Goal: Task Accomplishment & Management: Manage account settings

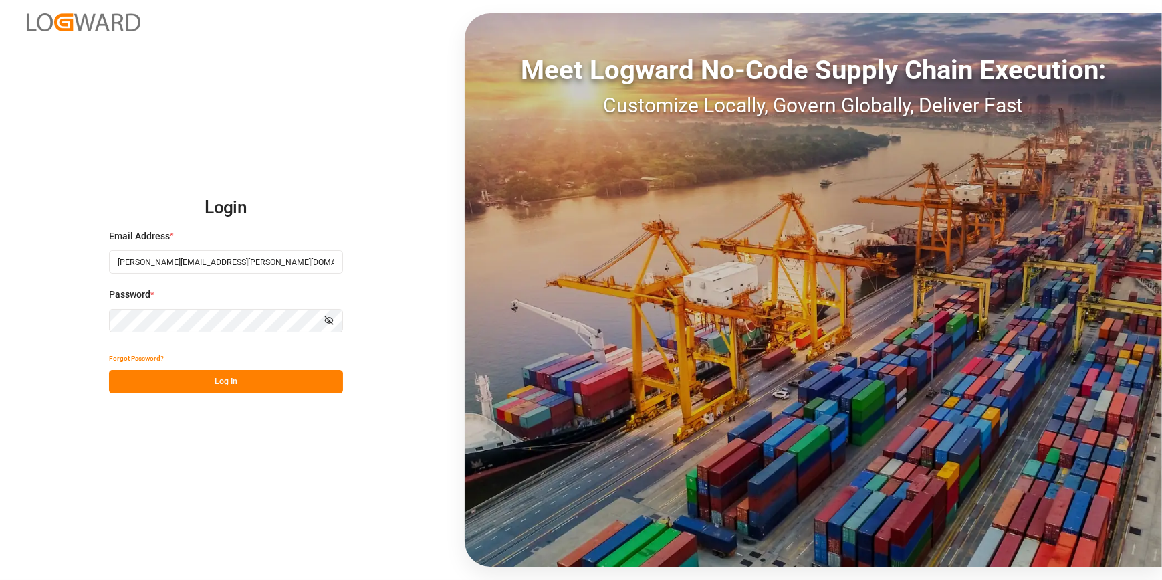
click at [235, 388] on button "Log In" at bounding box center [226, 381] width 234 height 23
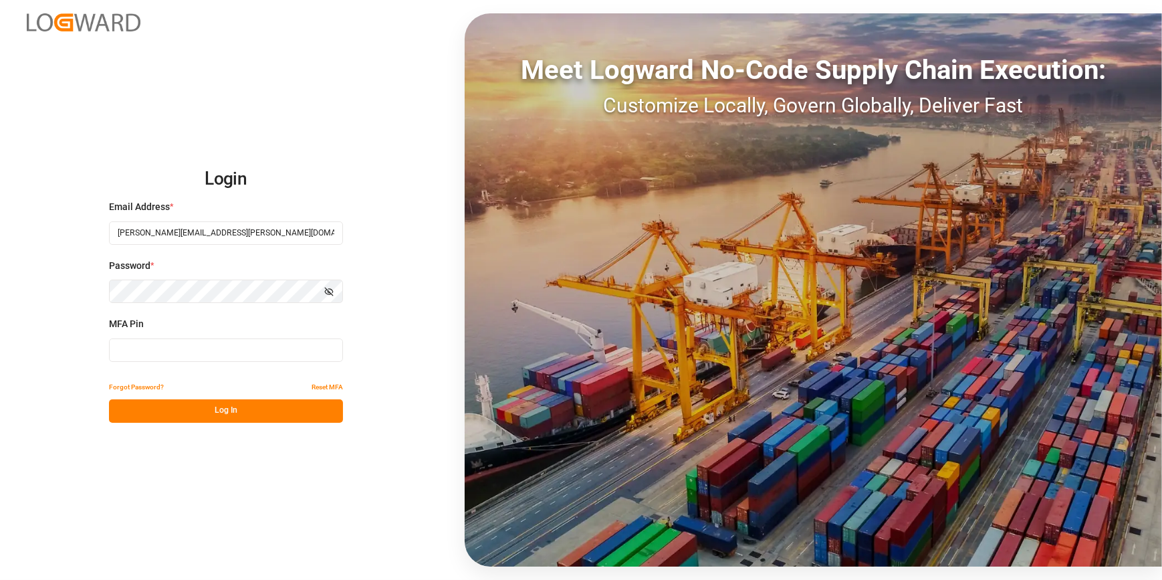
click at [241, 357] on input at bounding box center [226, 349] width 234 height 23
click at [191, 356] on input at bounding box center [226, 349] width 234 height 23
type input "059883"
click at [211, 415] on button "Log In" at bounding box center [226, 410] width 234 height 23
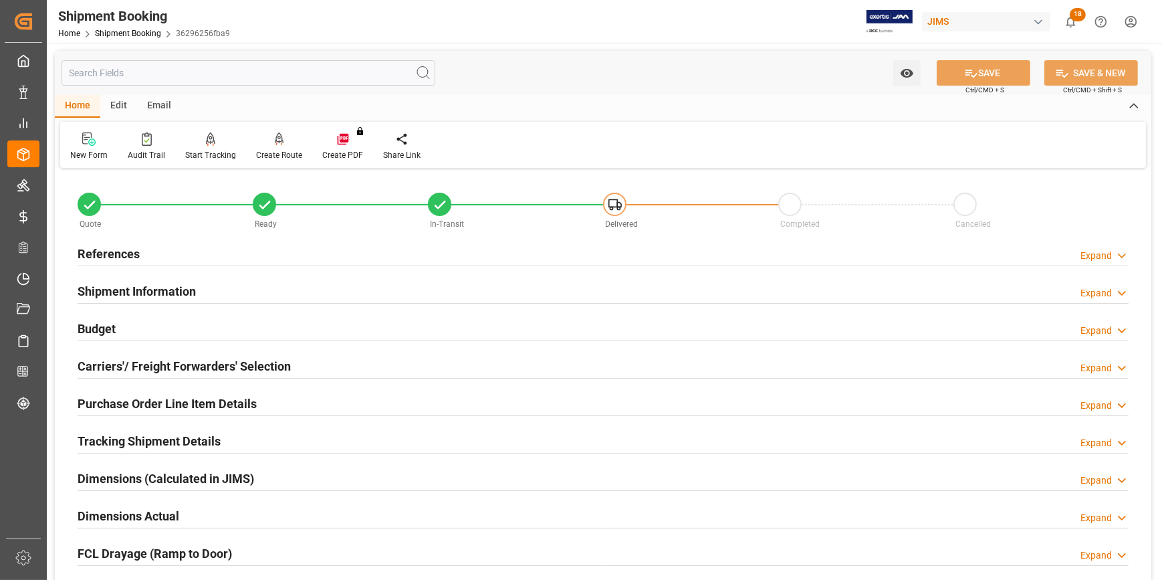
click at [198, 255] on div "References Expand" at bounding box center [603, 252] width 1051 height 25
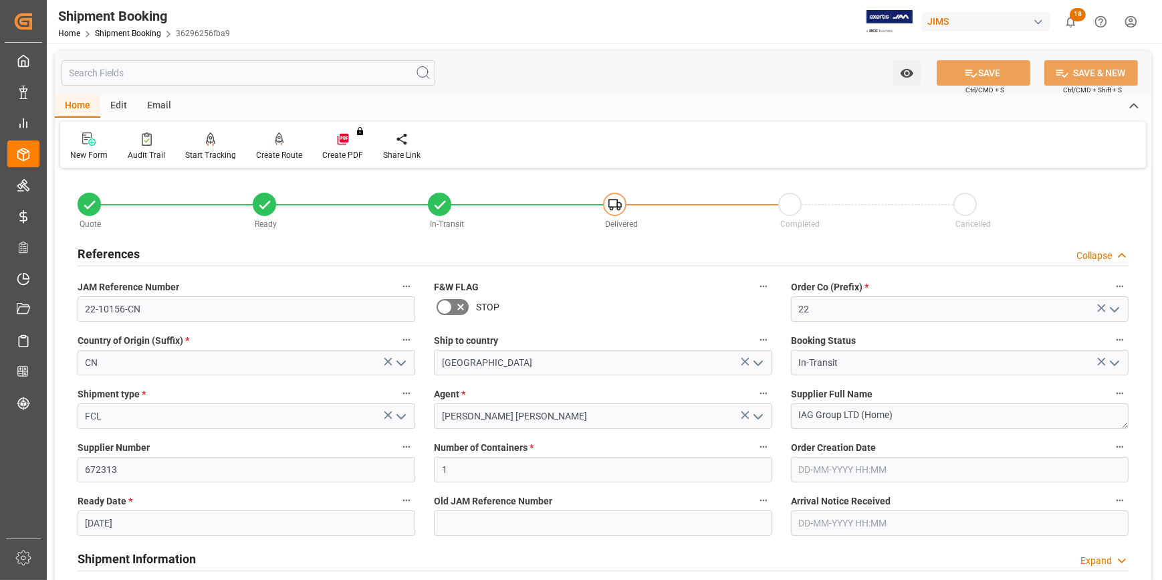
click at [198, 255] on div "References Collapse" at bounding box center [603, 252] width 1051 height 25
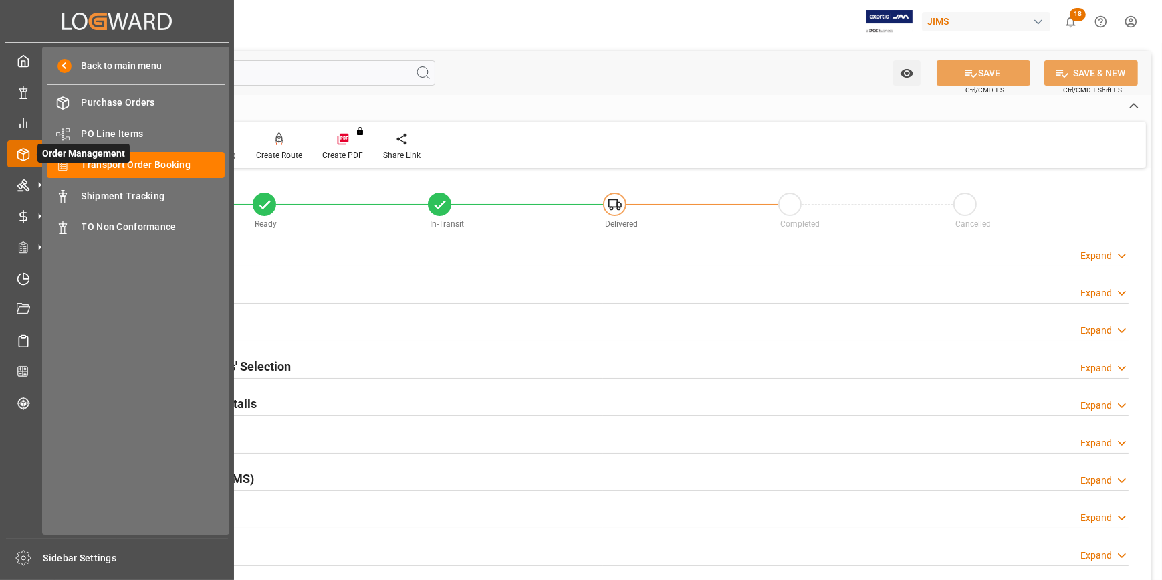
click at [113, 160] on span "Order Management" at bounding box center [83, 153] width 92 height 19
click at [164, 163] on span "Transport Order Booking" at bounding box center [154, 165] width 144 height 14
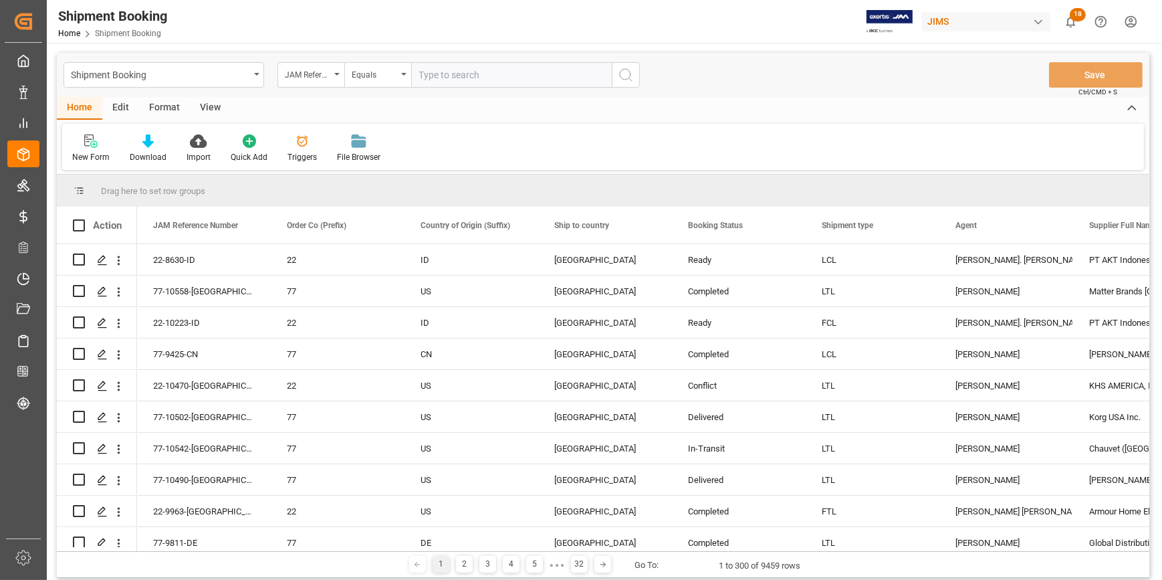
click at [443, 79] on input "text" at bounding box center [511, 74] width 201 height 25
paste input "22-10198-US"
type input "22-10198-US"
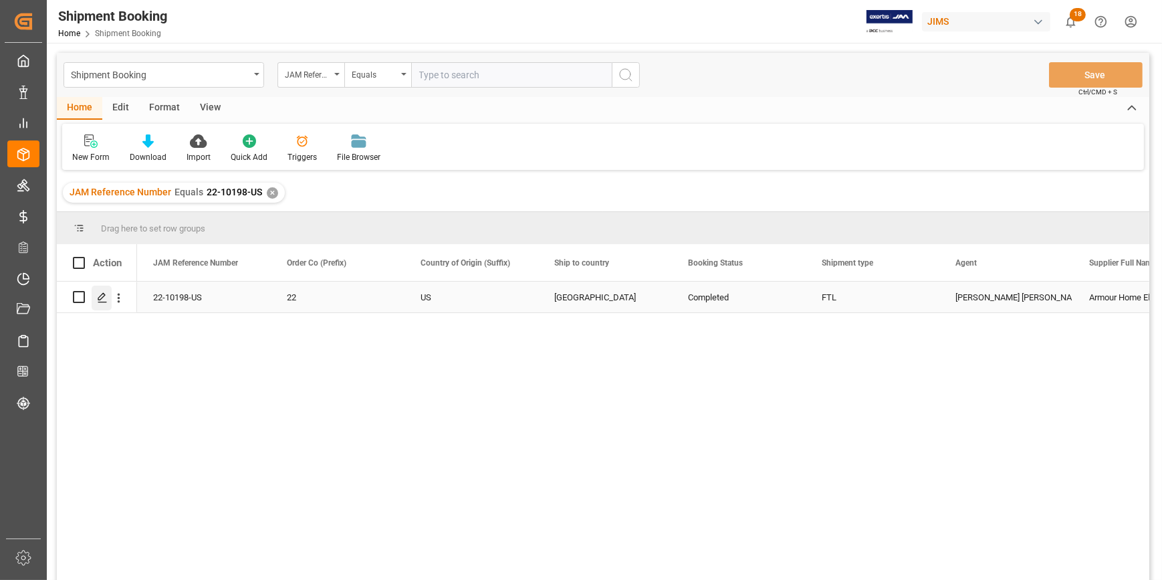
click at [102, 305] on div "Press SPACE to select this row." at bounding box center [102, 297] width 20 height 25
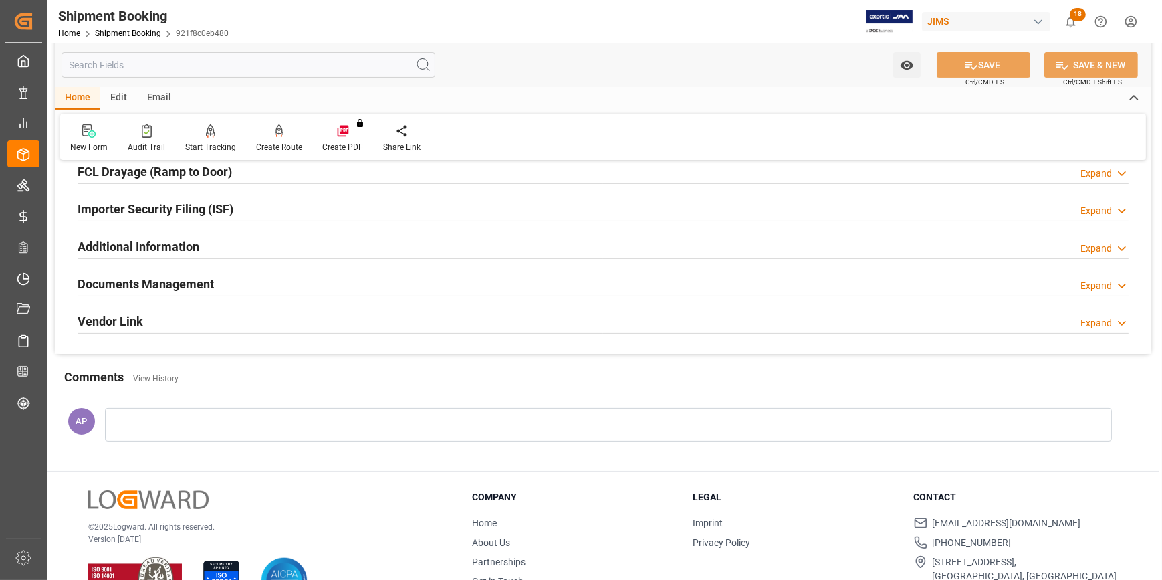
scroll to position [422, 0]
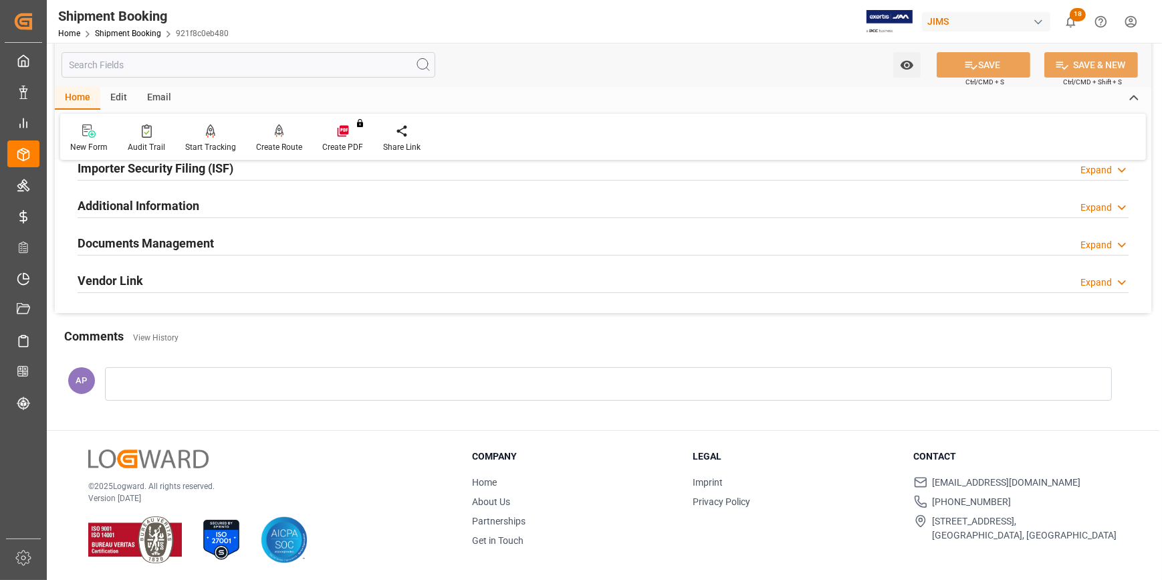
click at [330, 251] on div "Documents Management Expand" at bounding box center [603, 241] width 1051 height 25
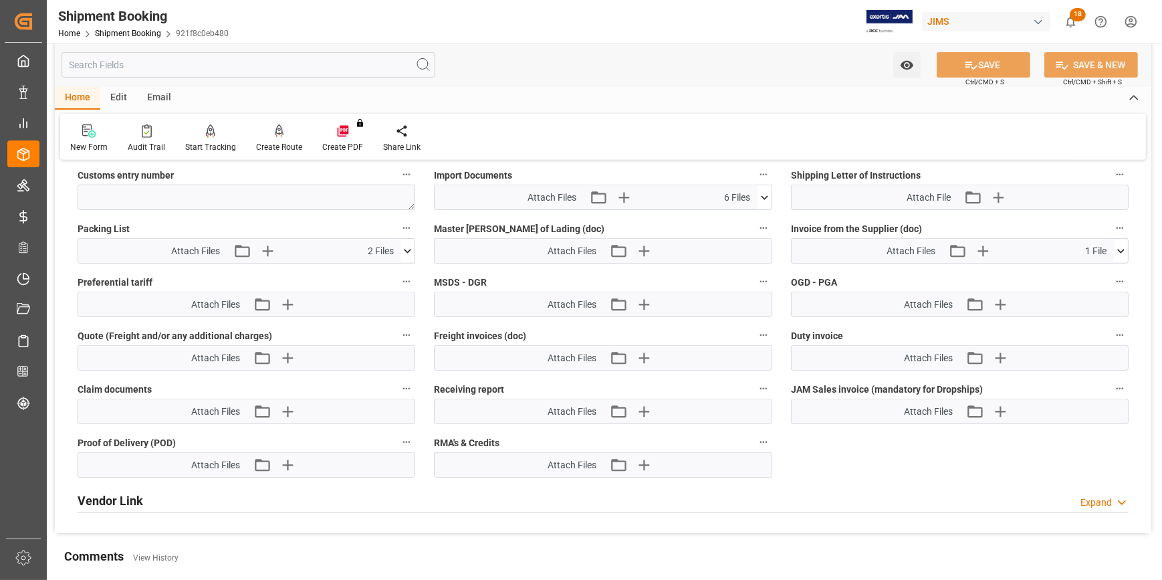
scroll to position [727, 0]
click at [640, 402] on icon "button" at bounding box center [642, 409] width 21 height 21
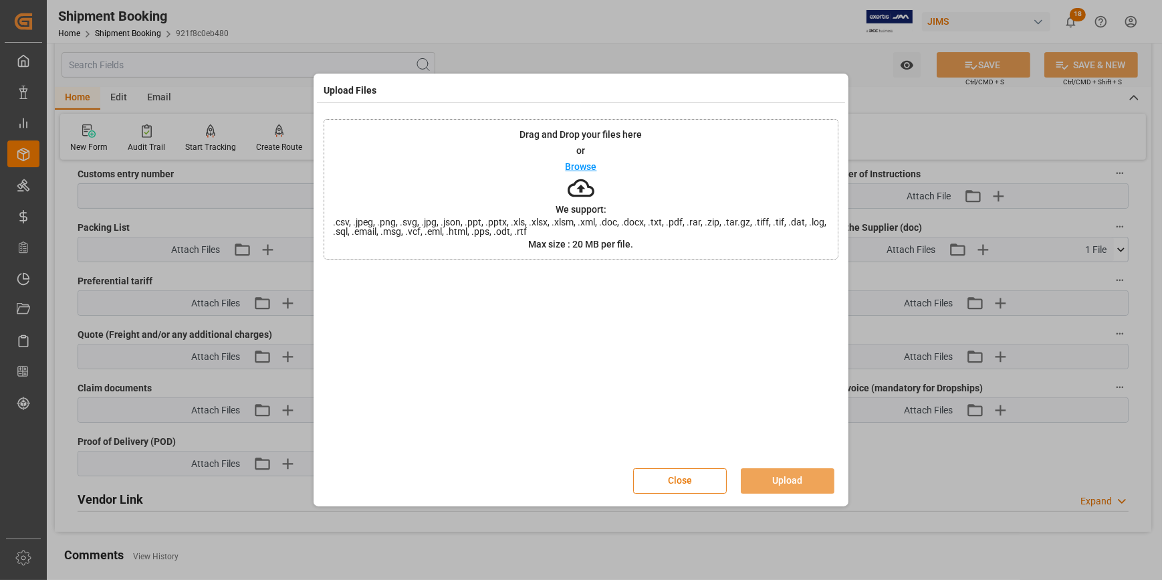
click at [706, 480] on button "Close" at bounding box center [680, 480] width 94 height 25
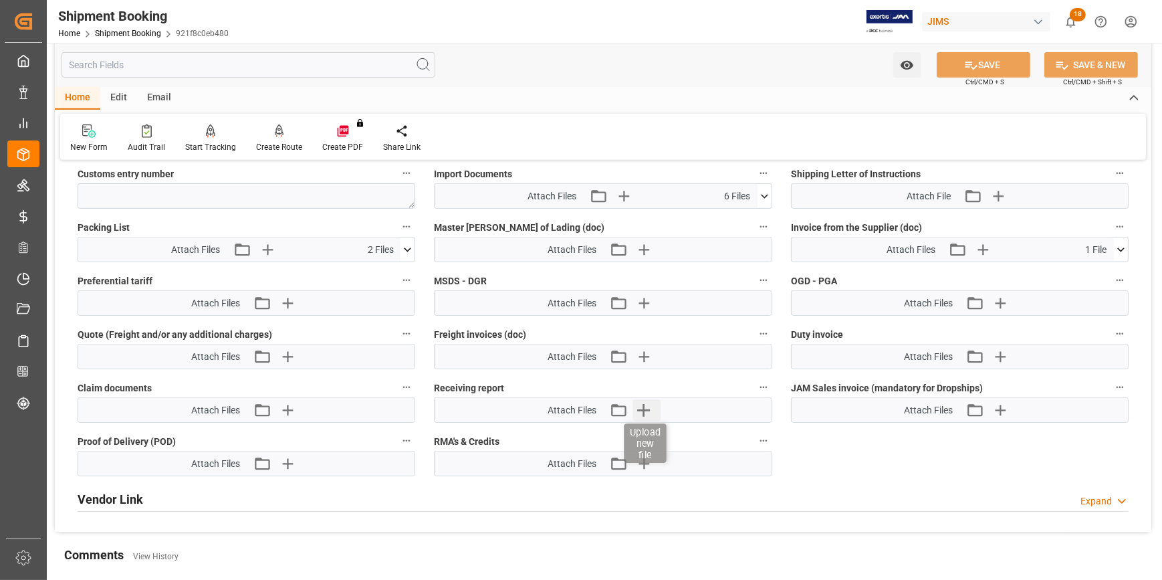
click at [641, 406] on icon "button" at bounding box center [642, 409] width 21 height 21
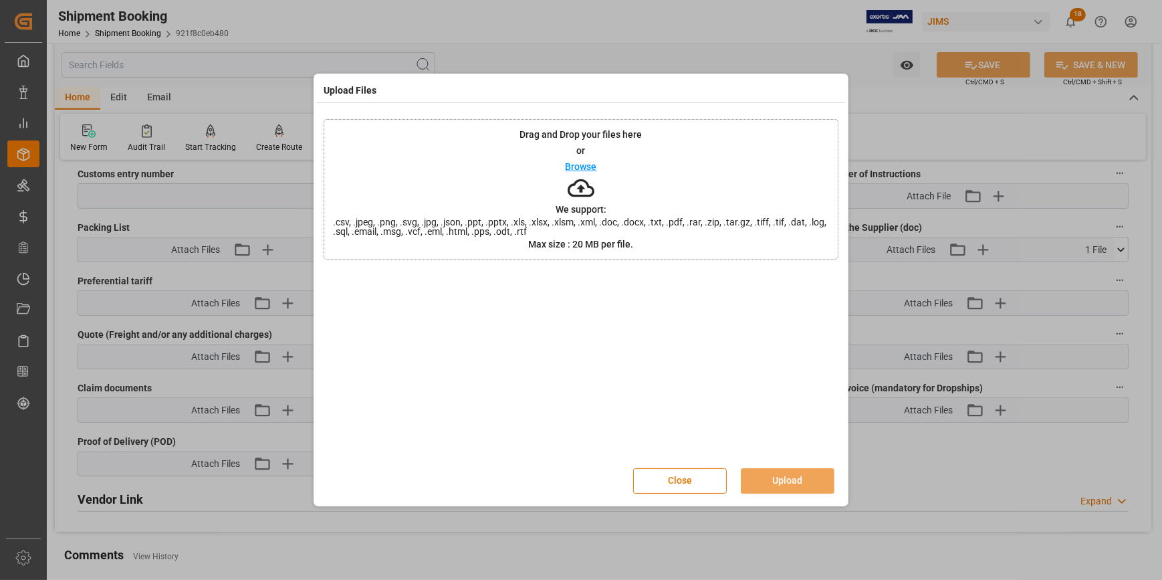
click at [580, 167] on p "Browse" at bounding box center [581, 166] width 31 height 9
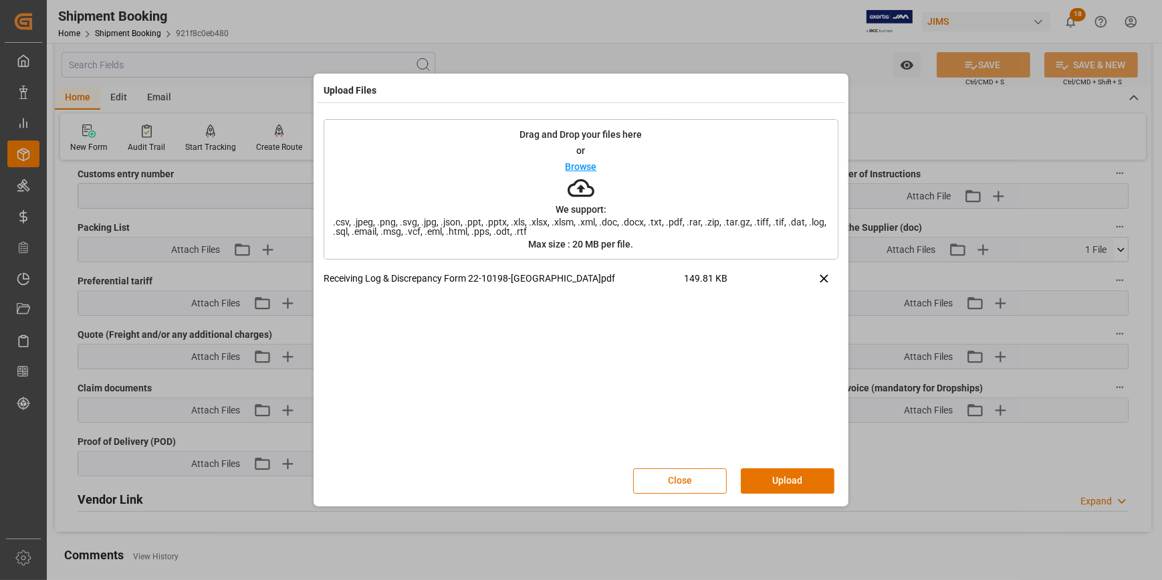
click at [800, 479] on button "Upload" at bounding box center [788, 480] width 94 height 25
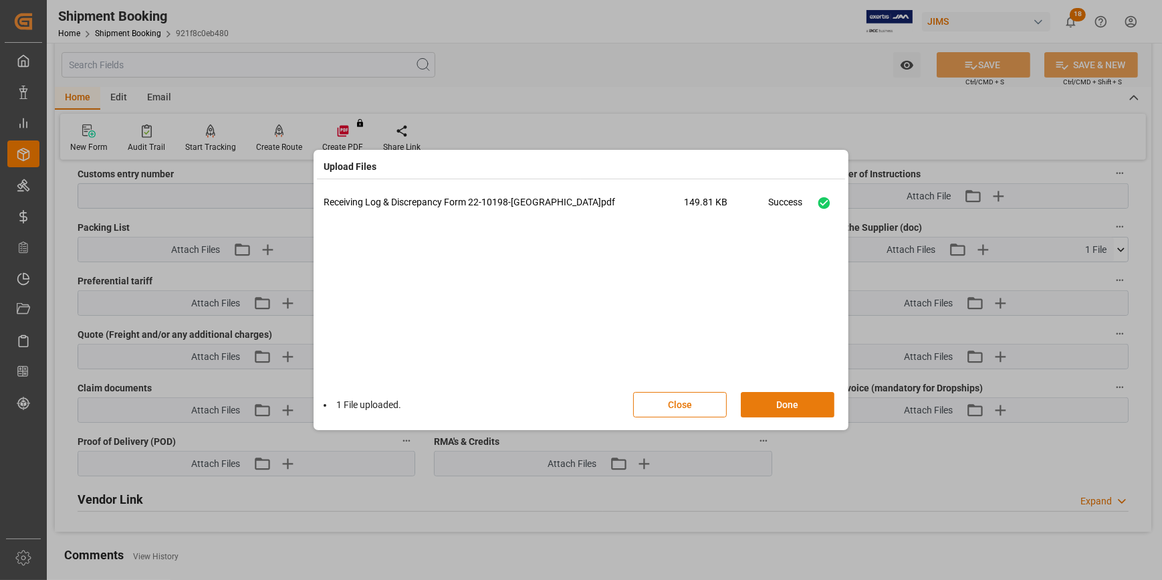
click at [791, 413] on button "Done" at bounding box center [788, 404] width 94 height 25
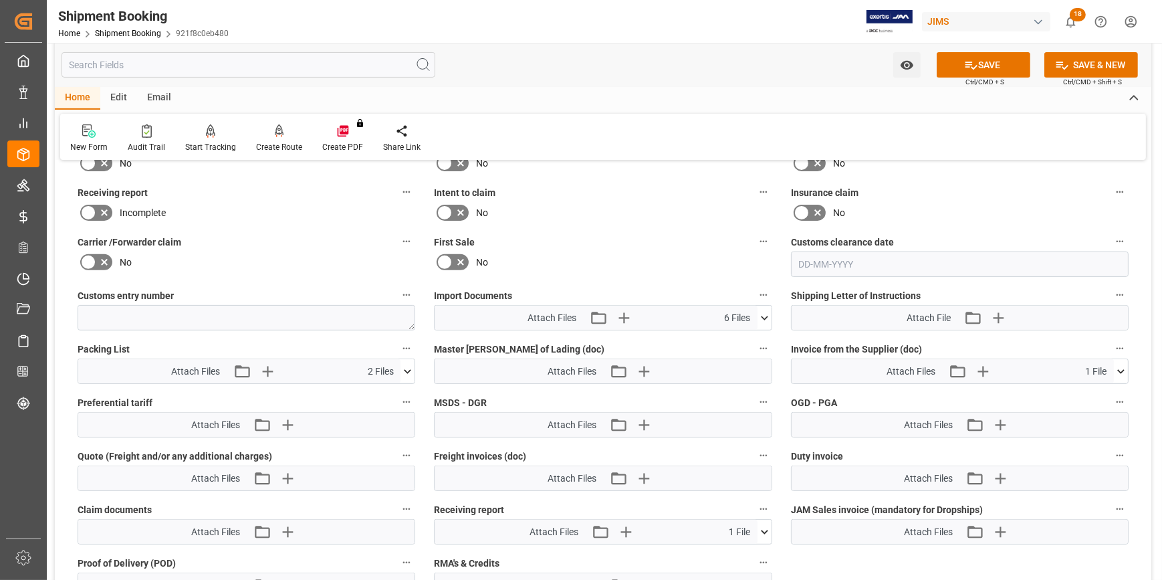
scroll to position [544, 0]
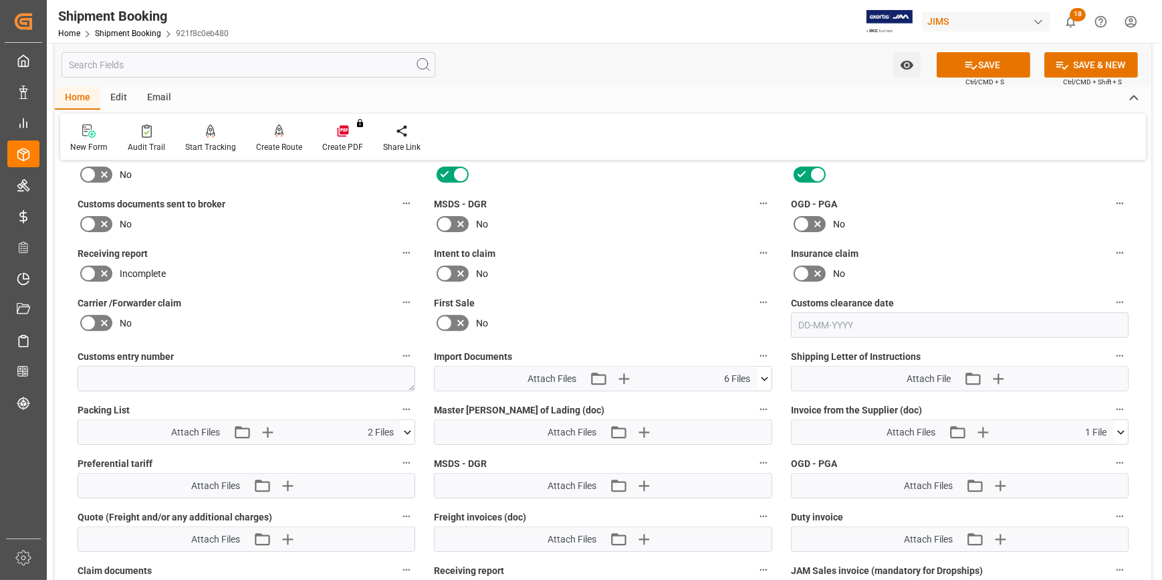
click at [103, 272] on icon at bounding box center [104, 274] width 7 height 7
click at [0, 0] on input "checkbox" at bounding box center [0, 0] width 0 height 0
click at [967, 72] on icon at bounding box center [971, 65] width 14 height 14
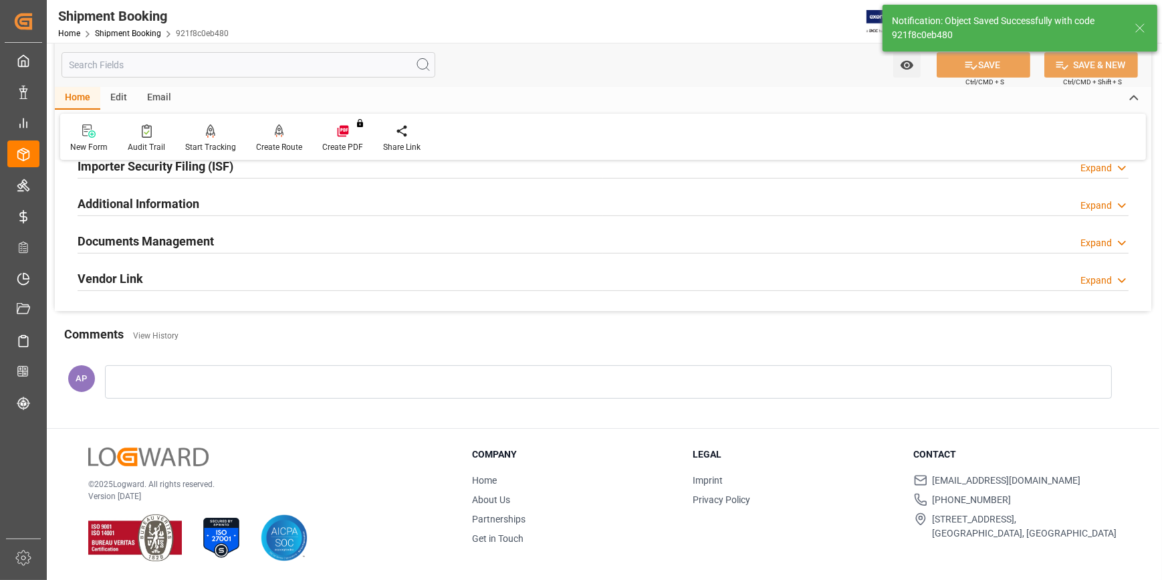
scroll to position [422, 0]
